Goal: Contribute content: Add original content to the website for others to see

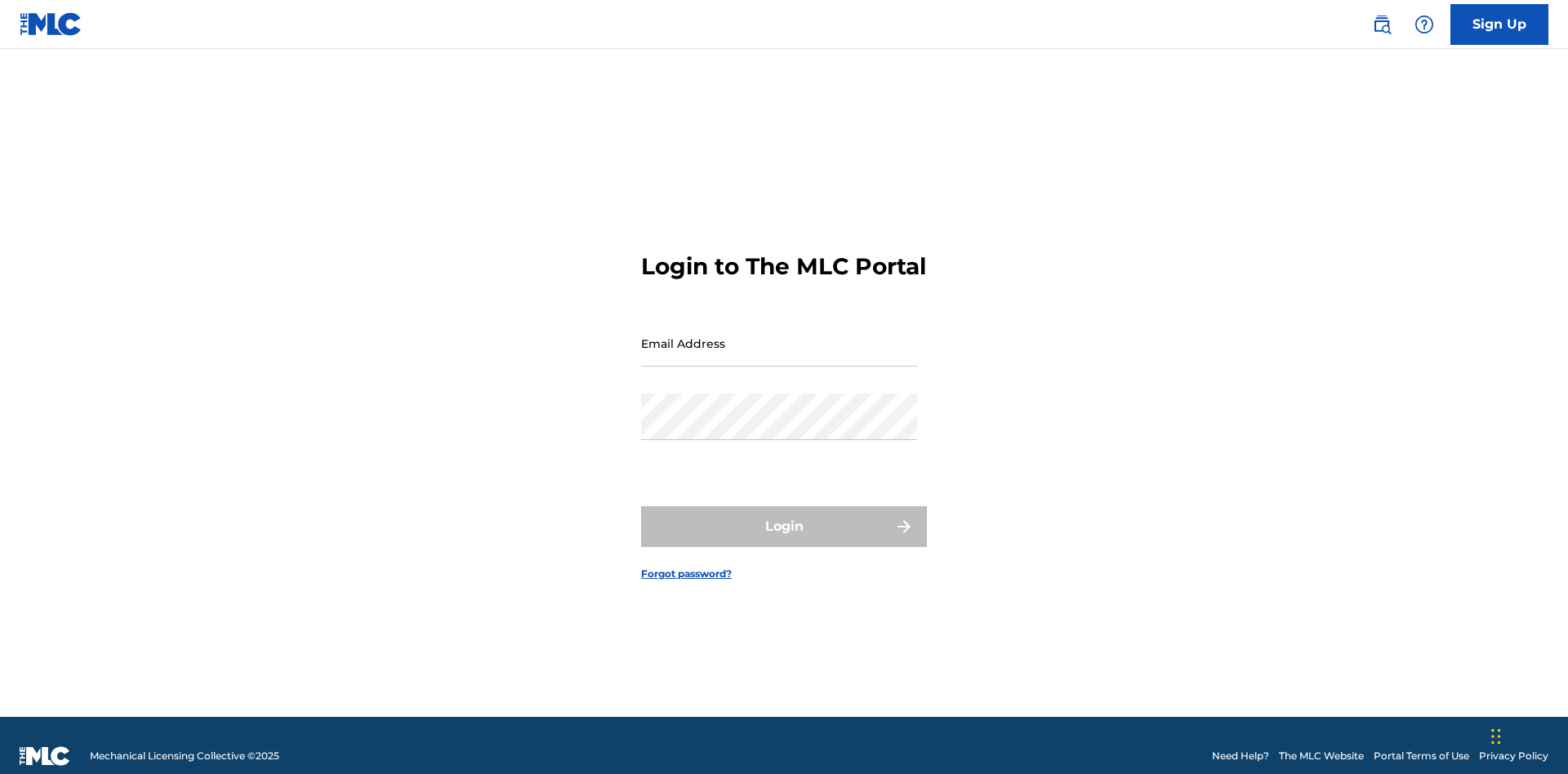
scroll to position [21, 0]
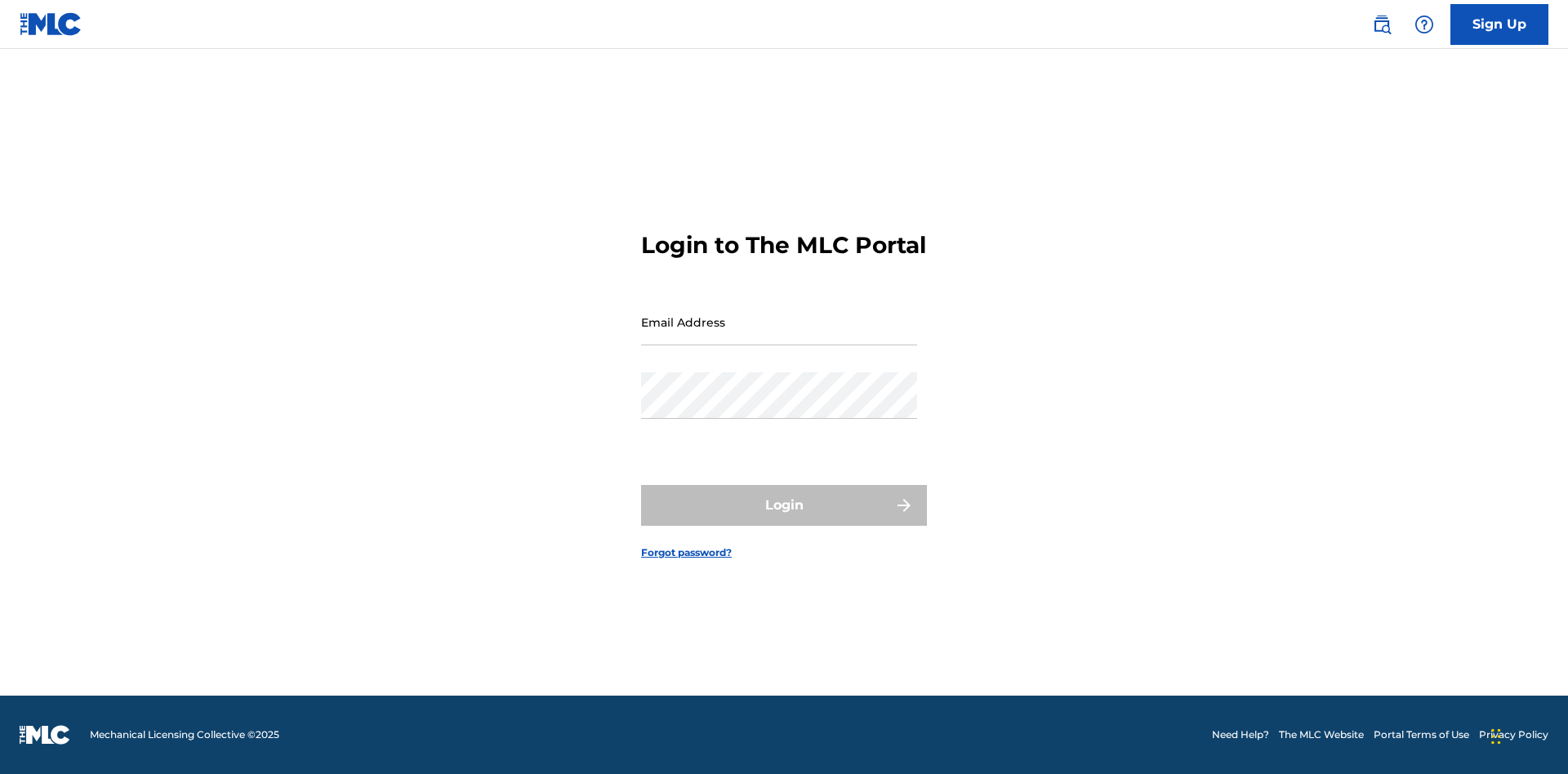
click at [779, 335] on input "Email Address" at bounding box center [778, 322] width 276 height 47
type input "Duke.McTesterson@gmail.com"
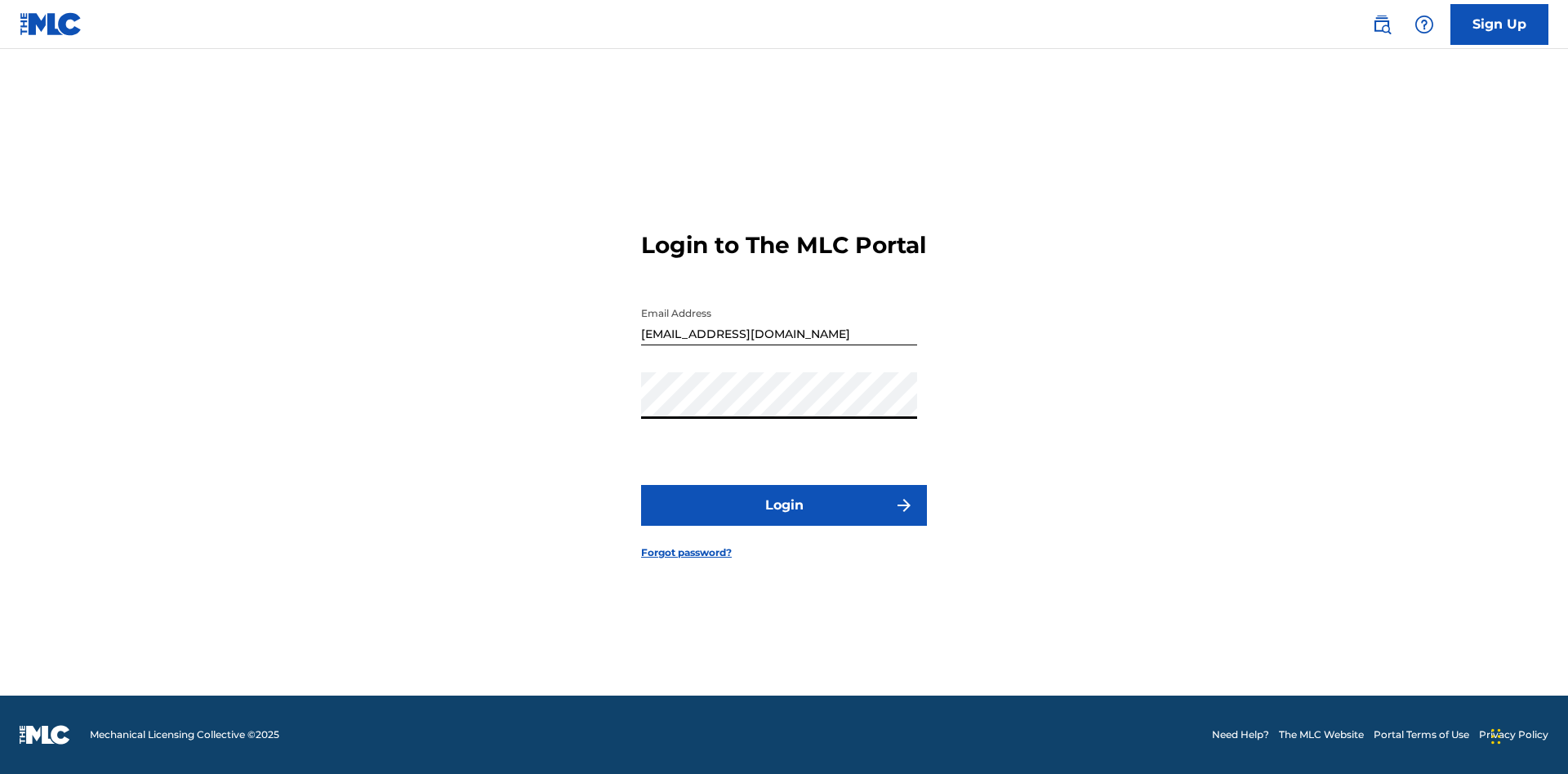
click at [784, 520] on button "Login" at bounding box center [783, 506] width 286 height 41
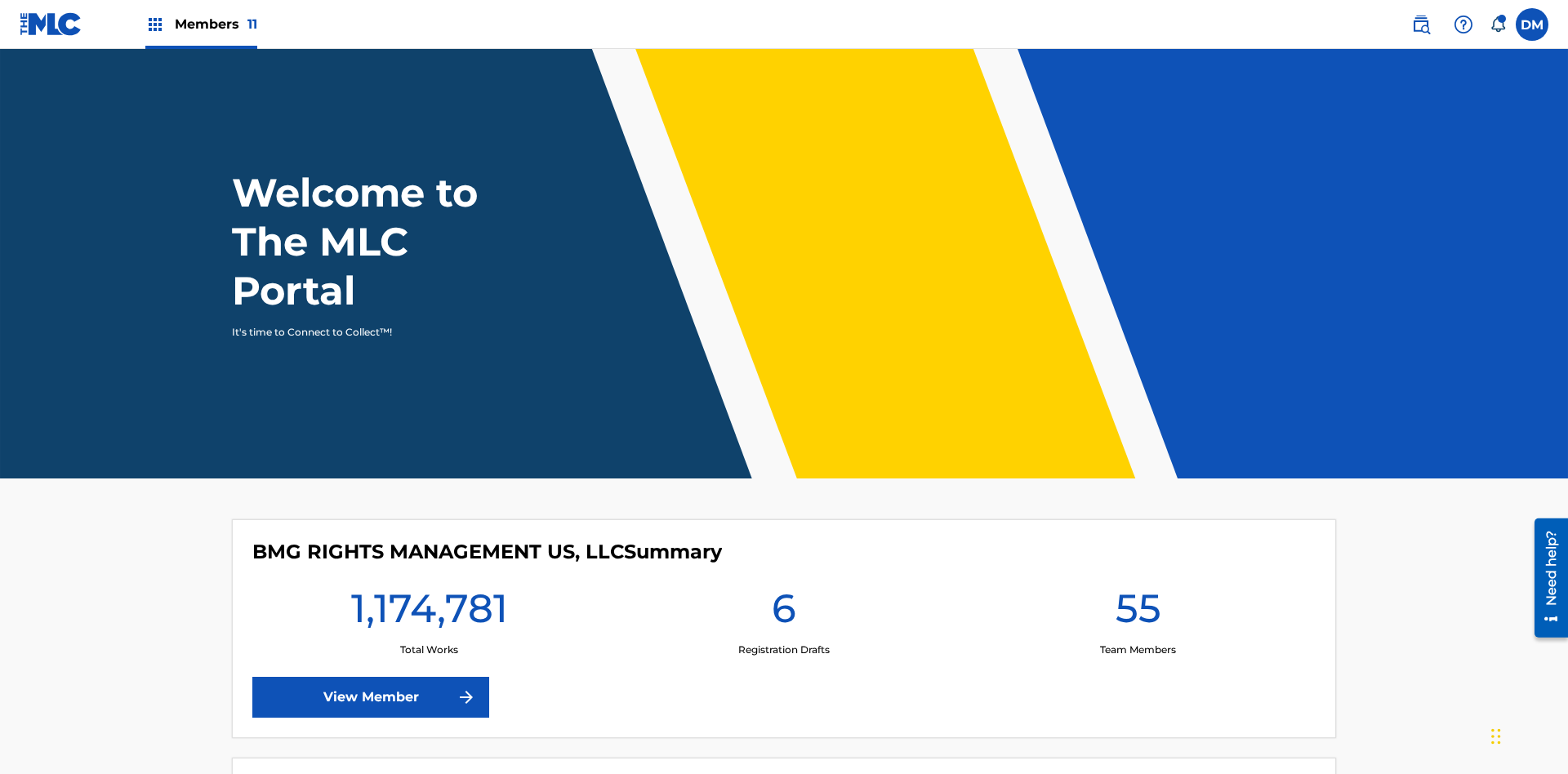
scroll to position [70, 0]
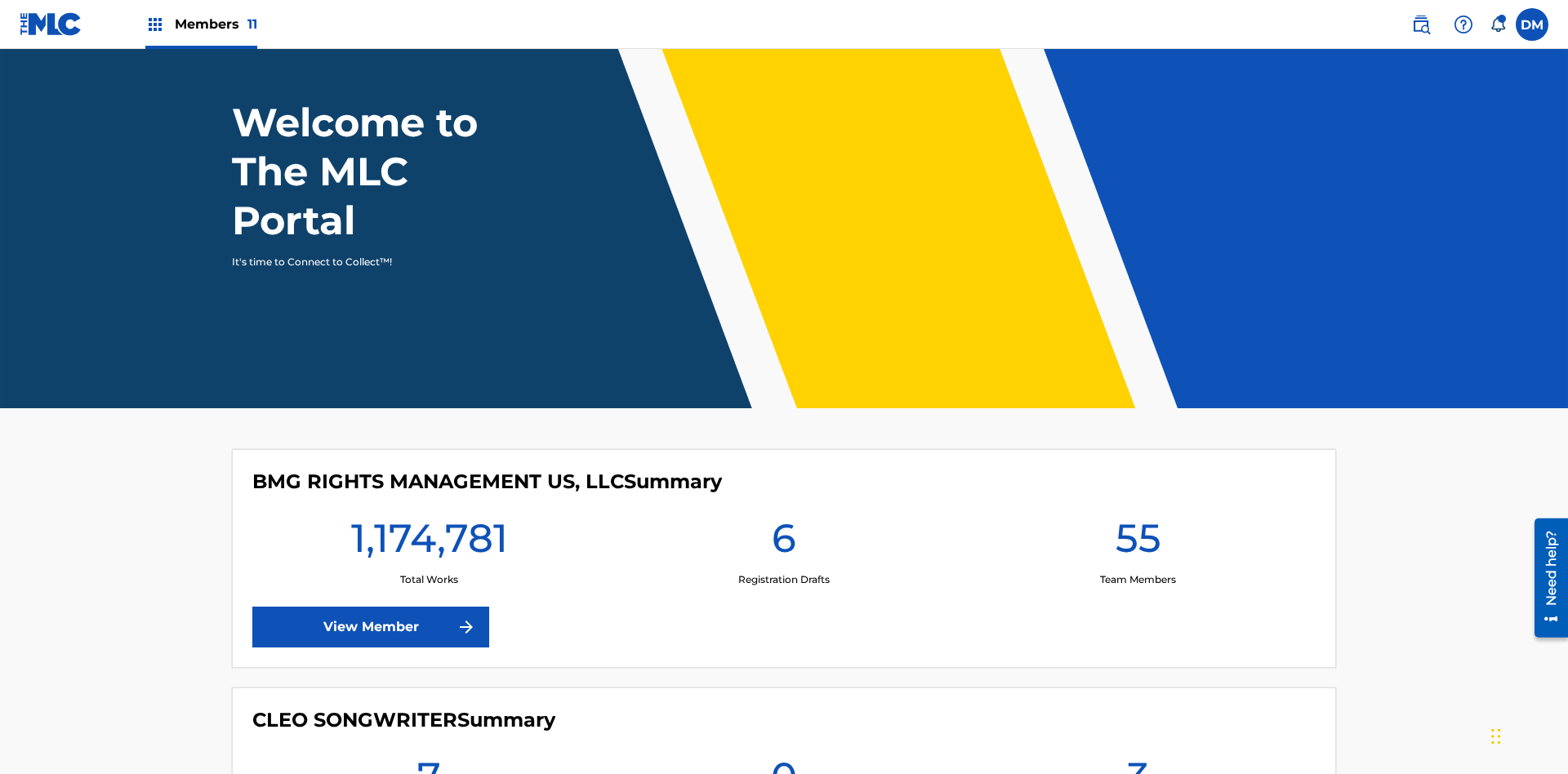
click at [201, 24] on span "Members 11" at bounding box center [216, 24] width 83 height 19
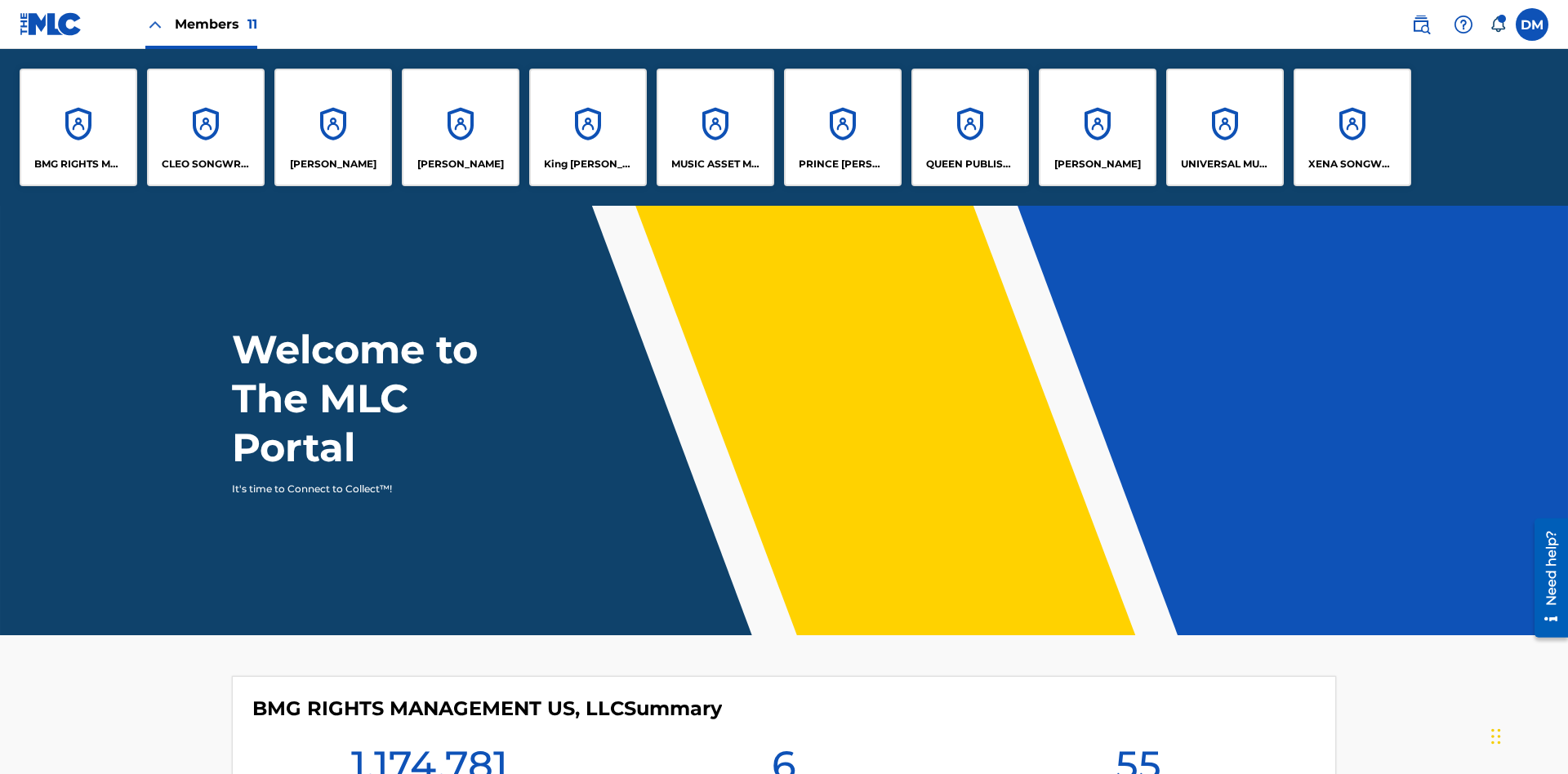
click at [1224, 164] on p "UNIVERSAL MUSIC PUB GROUP" at bounding box center [1225, 164] width 89 height 15
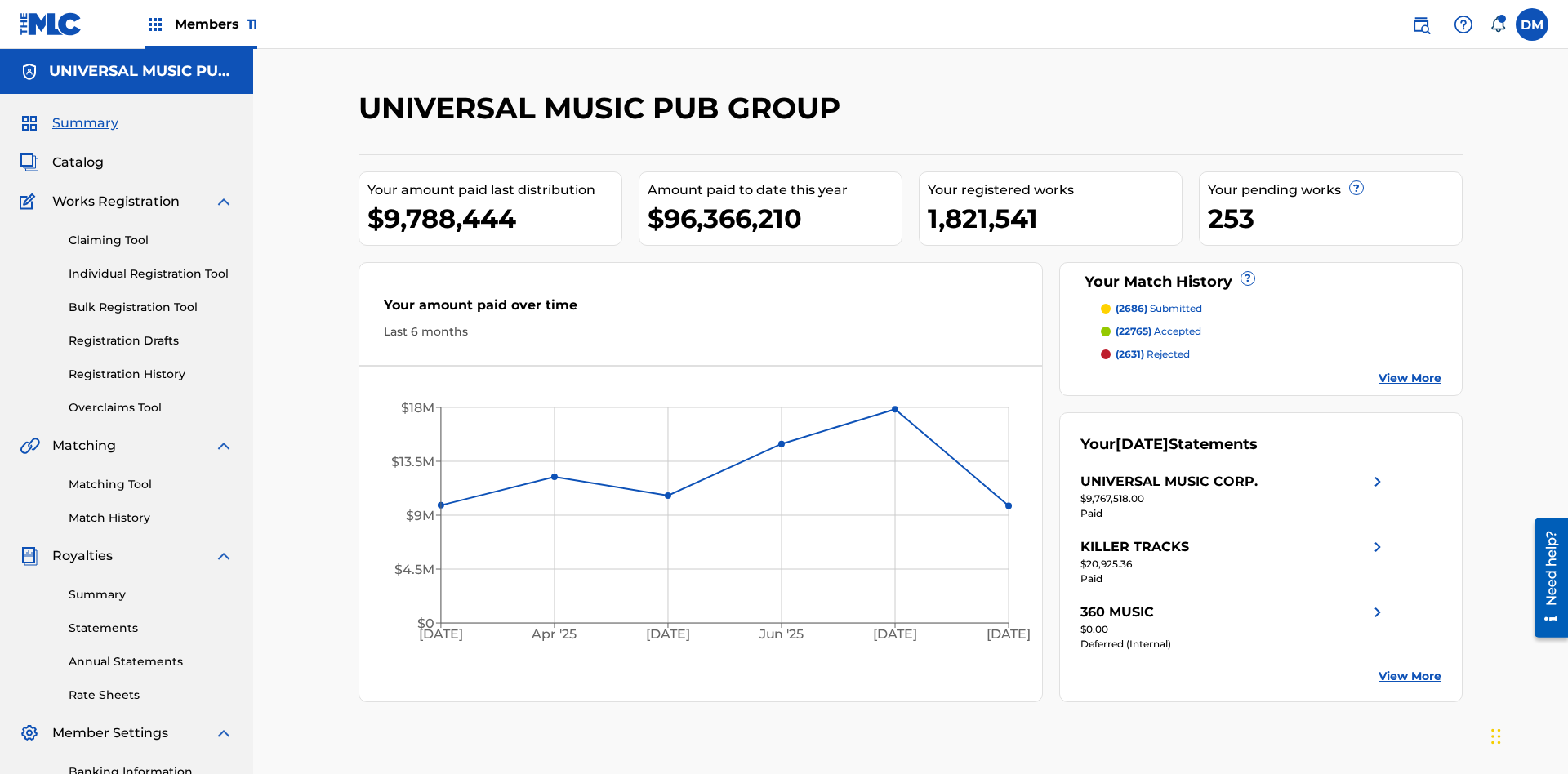
click at [151, 265] on link "Individual Registration Tool" at bounding box center [151, 273] width 165 height 17
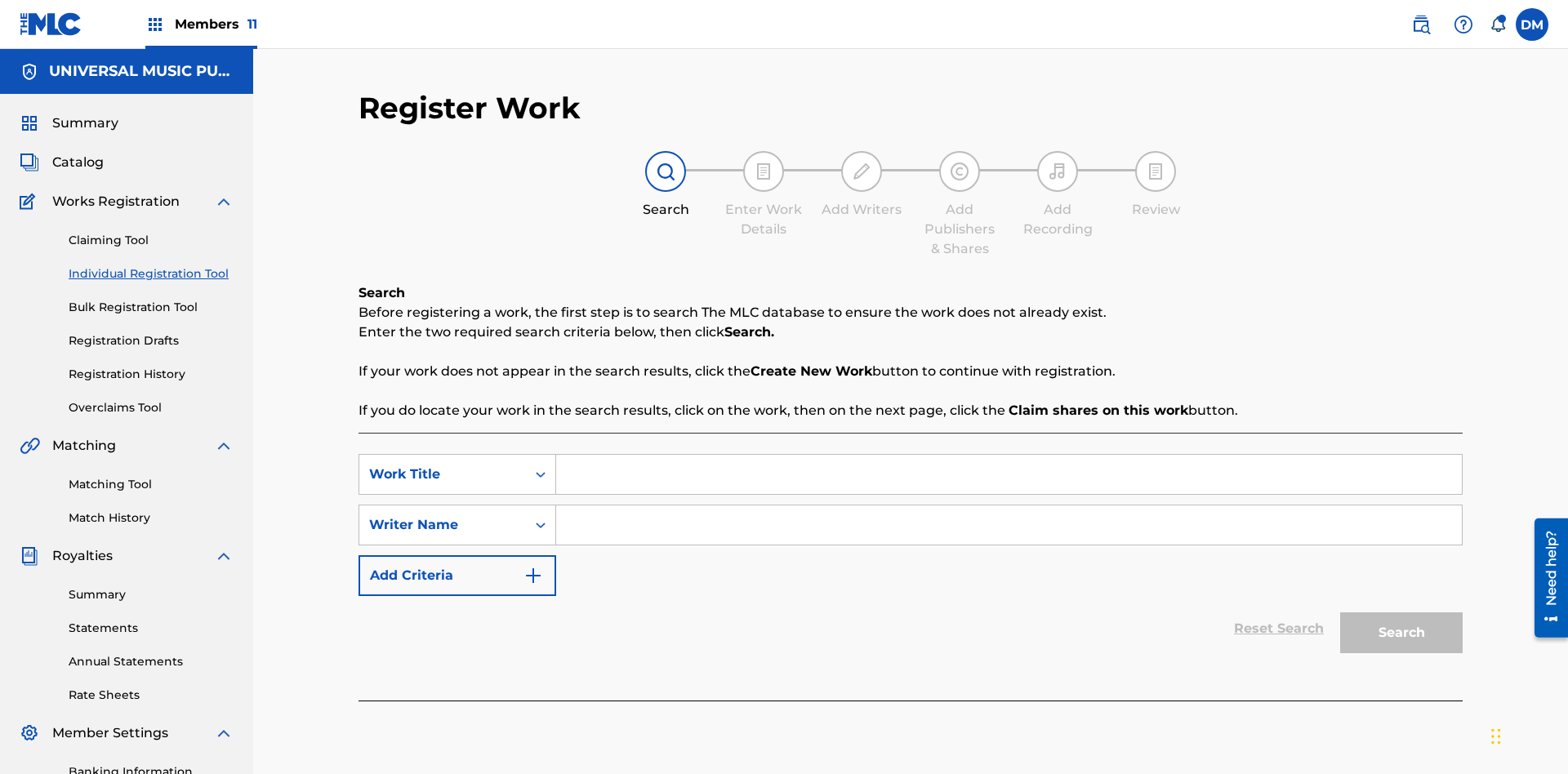
scroll to position [238, 0]
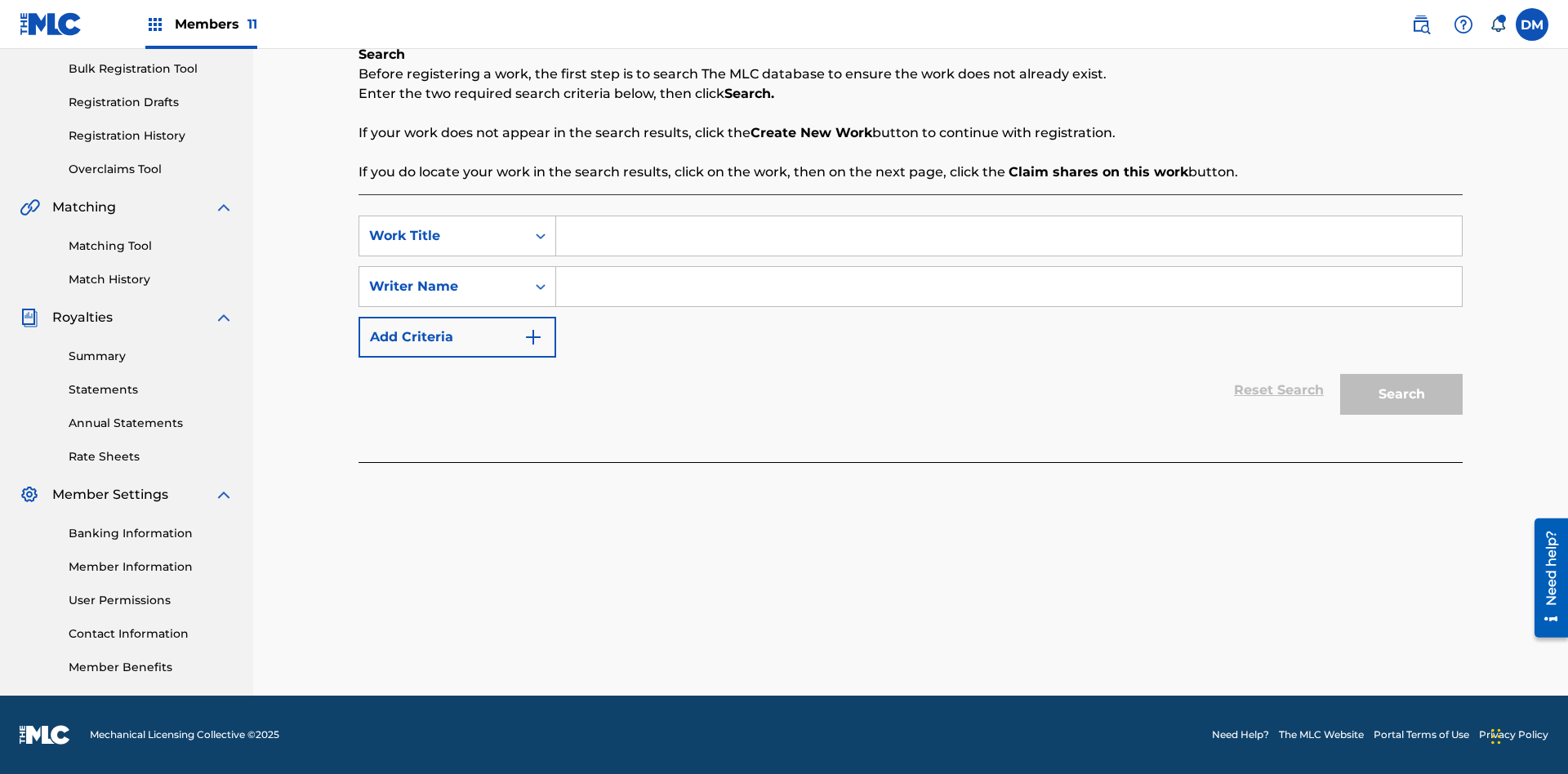
click at [1008, 236] on input "Search Form" at bounding box center [1008, 236] width 906 height 39
type input "Save at Work Details Page Prior to Adding Work Details"
click at [1008, 286] on input "Search Form" at bounding box center [1008, 286] width 906 height 39
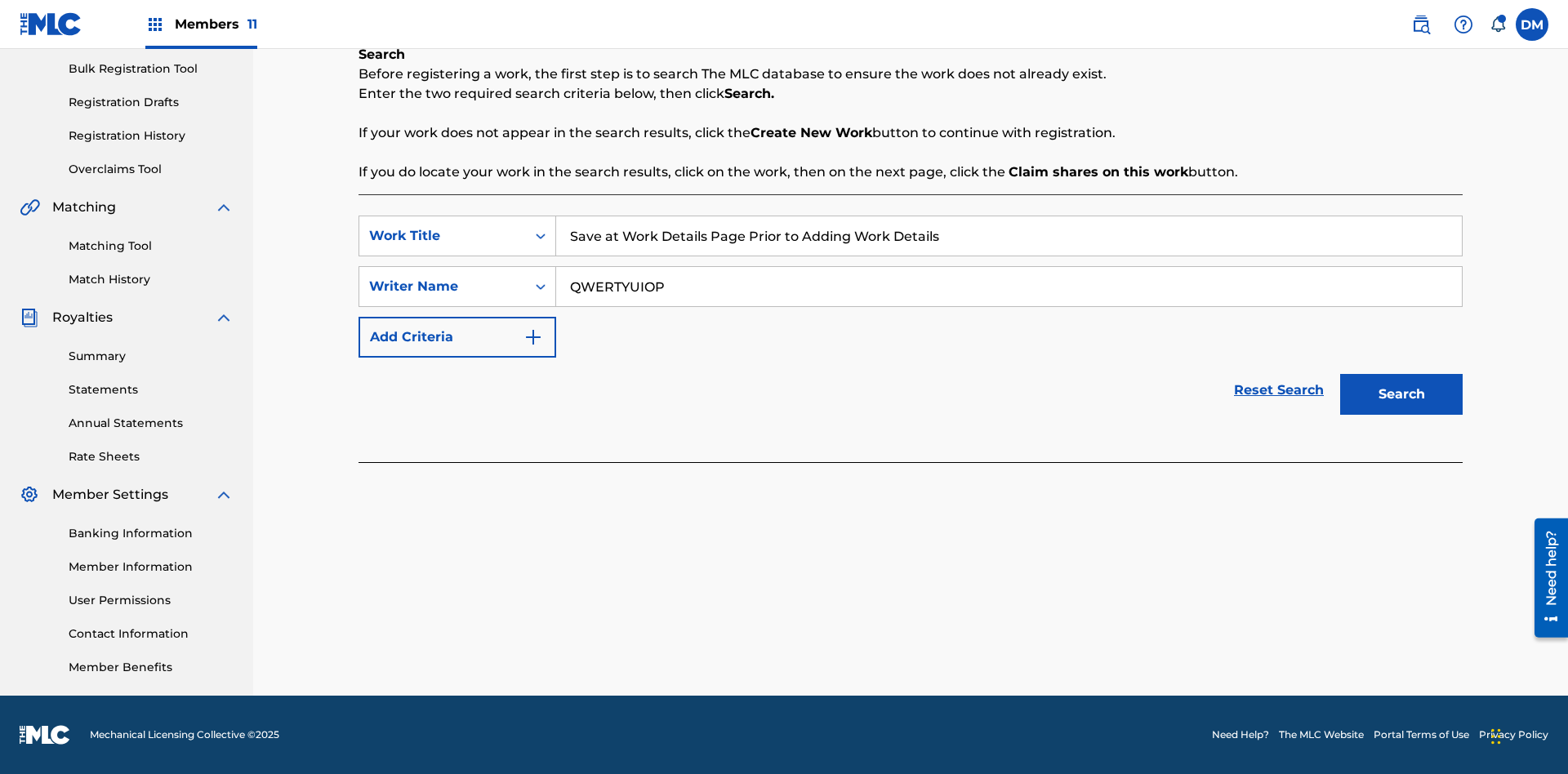
type input "QWERTYUIOP"
click at [1401, 394] on button "Search" at bounding box center [1401, 394] width 123 height 41
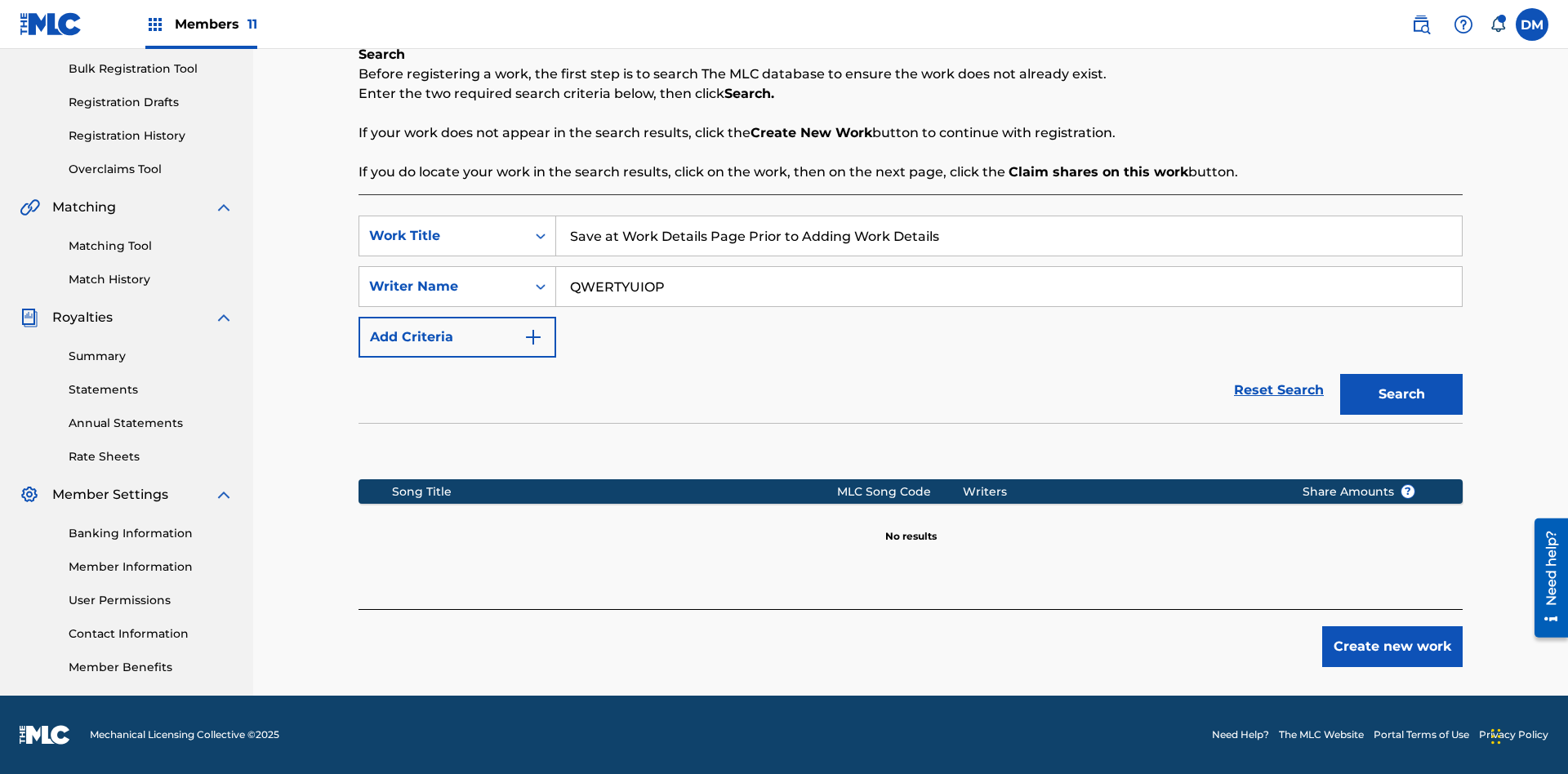
click at [1392, 646] on button "Create new work" at bounding box center [1392, 646] width 141 height 41
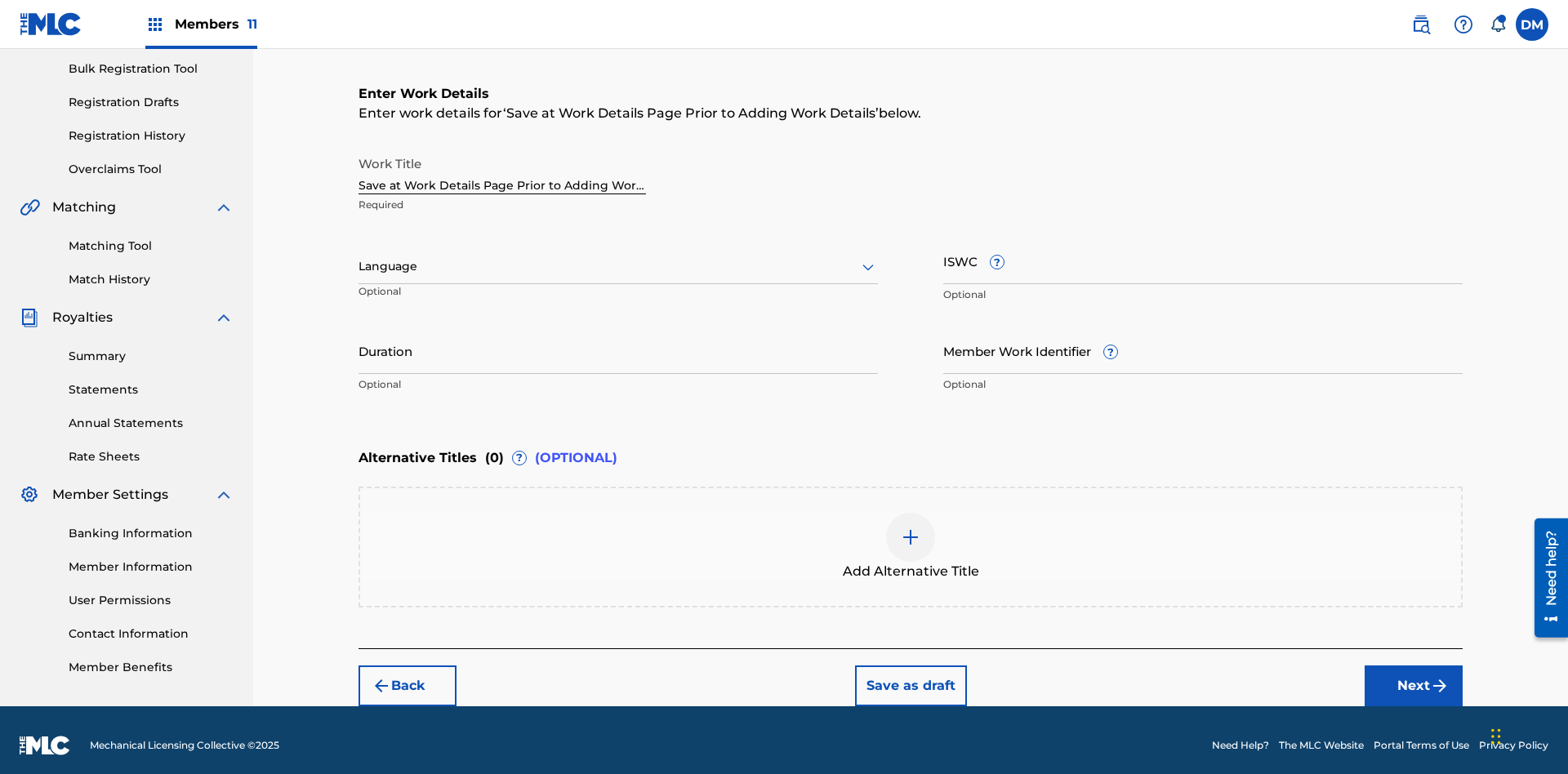
click at [910, 674] on button "Save as draft" at bounding box center [911, 686] width 112 height 41
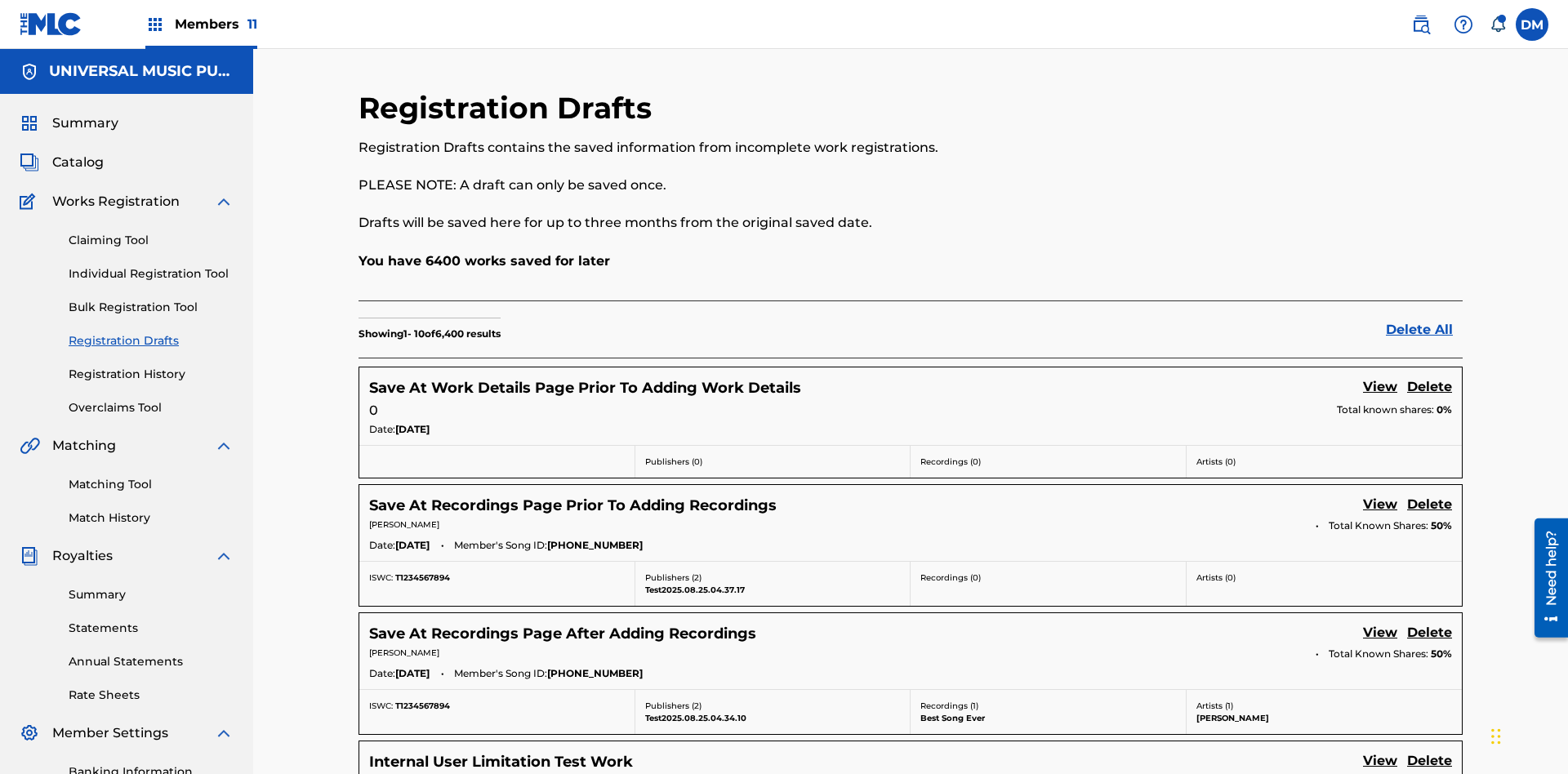
click at [1380, 377] on link "View" at bounding box center [1380, 388] width 34 height 22
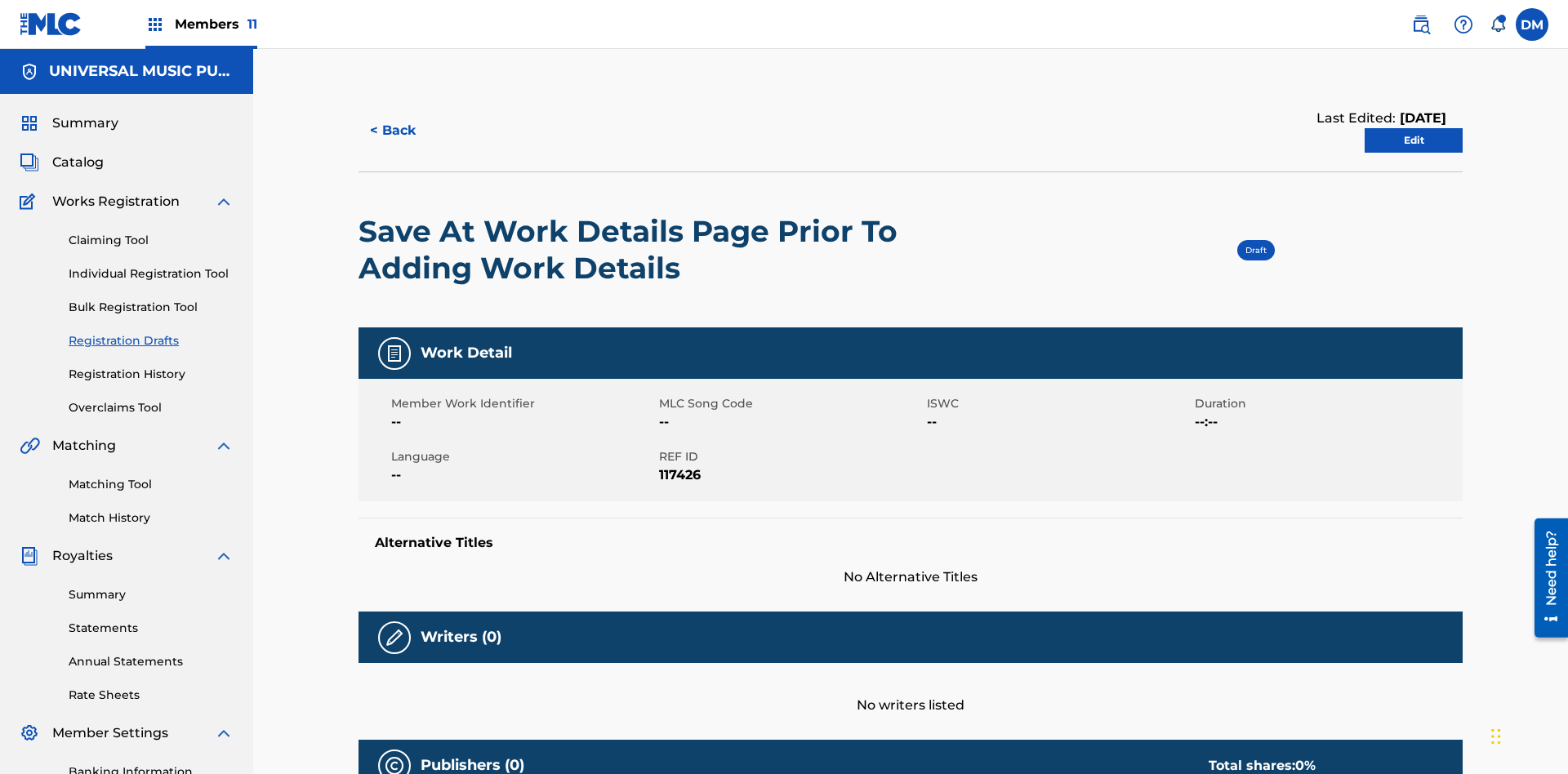
click at [1413, 128] on link "Edit" at bounding box center [1413, 141] width 98 height 25
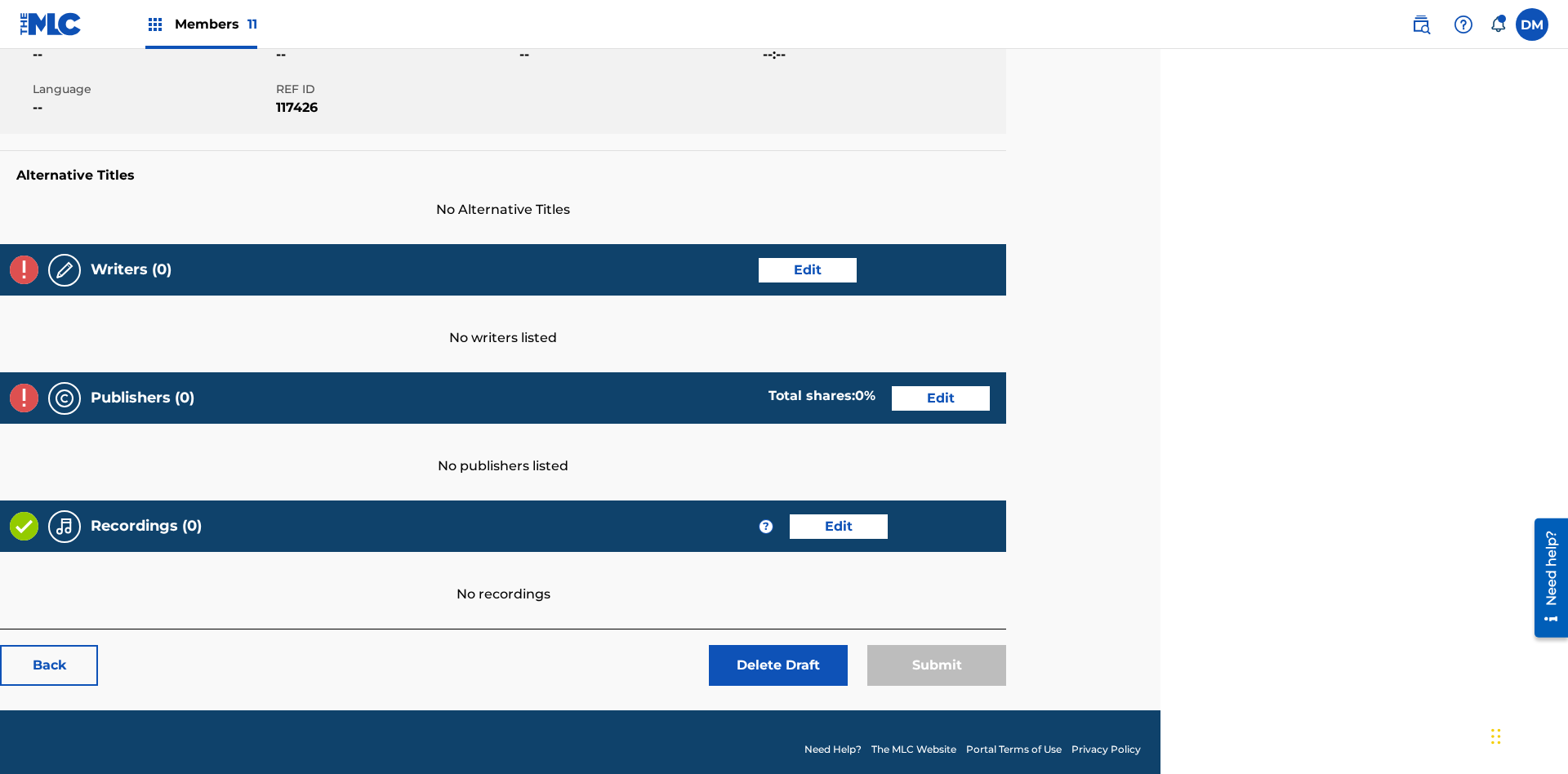
scroll to position [256, 408]
